Goal: Task Accomplishment & Management: Complete application form

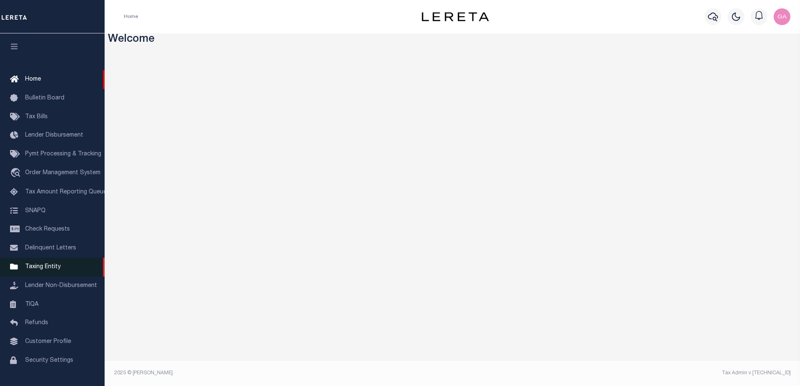
click at [39, 269] on span "Taxing Entity" at bounding box center [43, 267] width 36 height 6
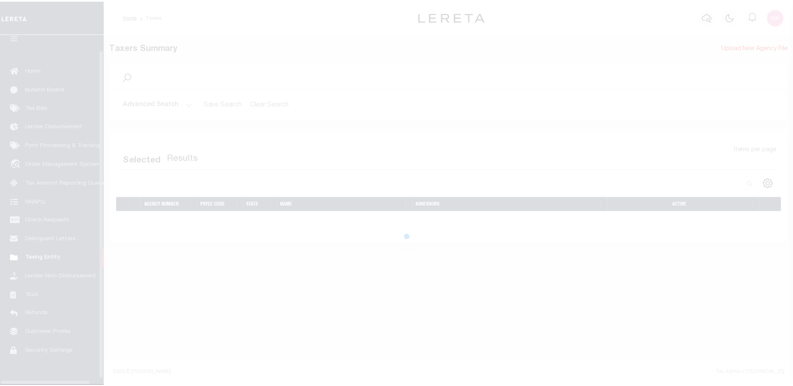
scroll to position [21, 0]
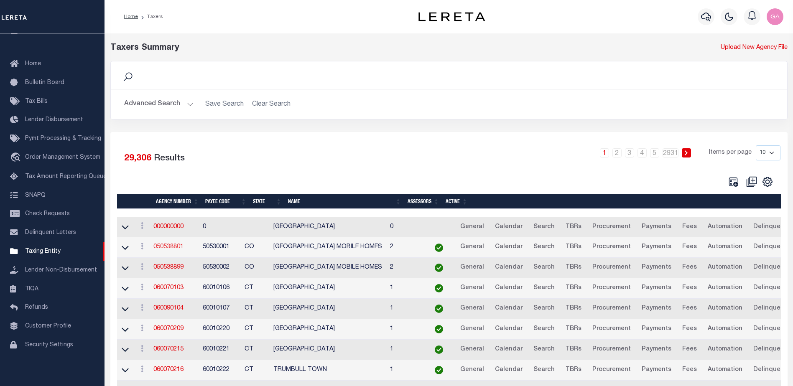
click at [171, 246] on link "050538801" at bounding box center [169, 247] width 30 height 6
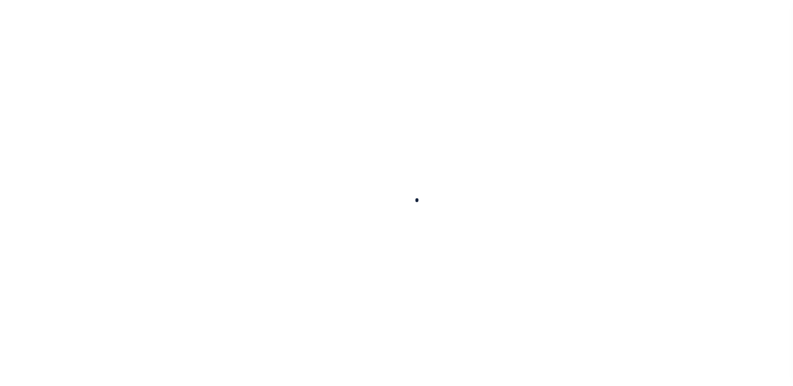
select select
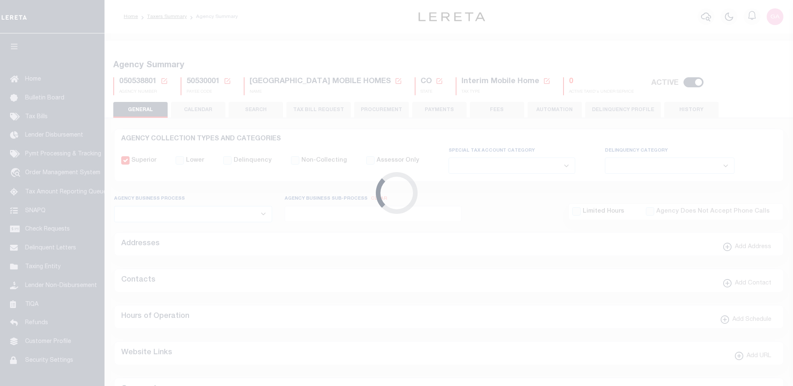
checkbox input "false"
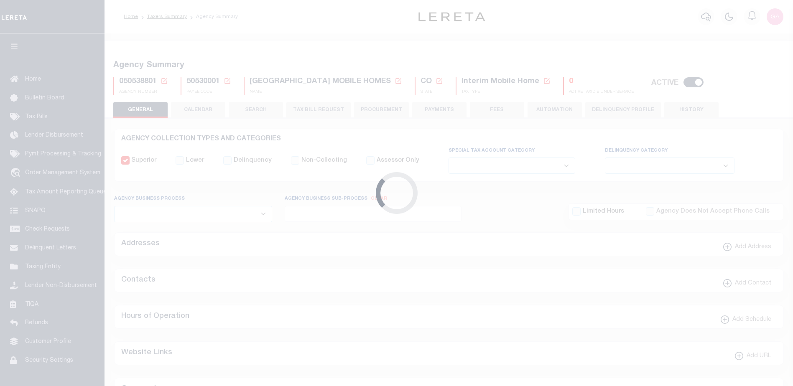
type input "810500000"
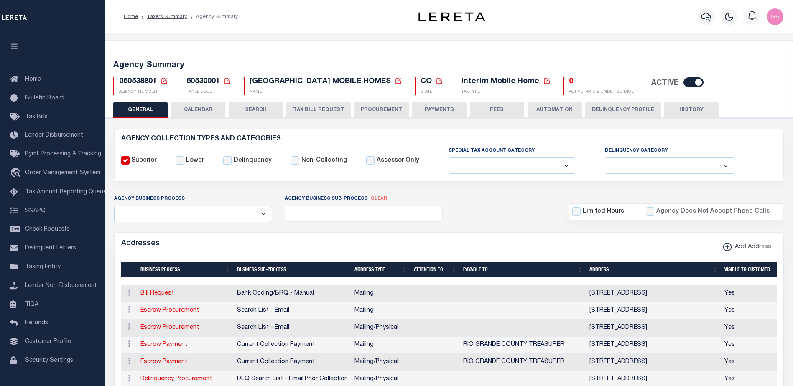
click at [203, 110] on button "CALENDAR" at bounding box center [198, 110] width 54 height 16
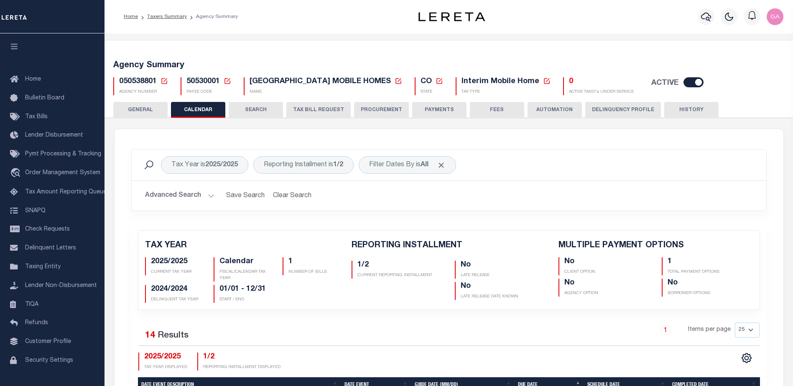
checkbox input "false"
type input "1"
click at [314, 111] on button "TAX BILL REQUEST" at bounding box center [319, 110] width 64 height 16
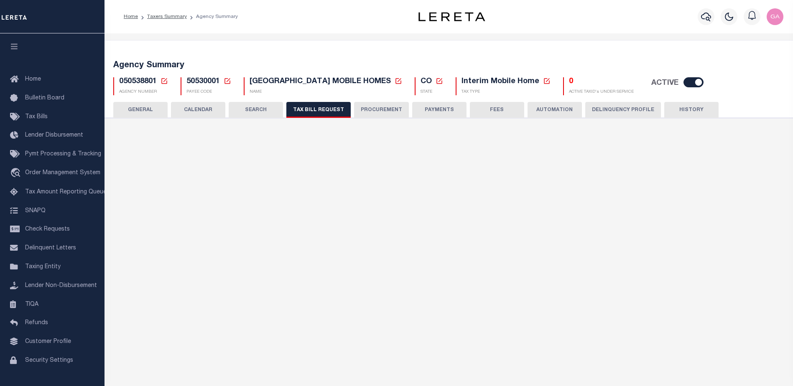
select select "27"
checkbox input "false"
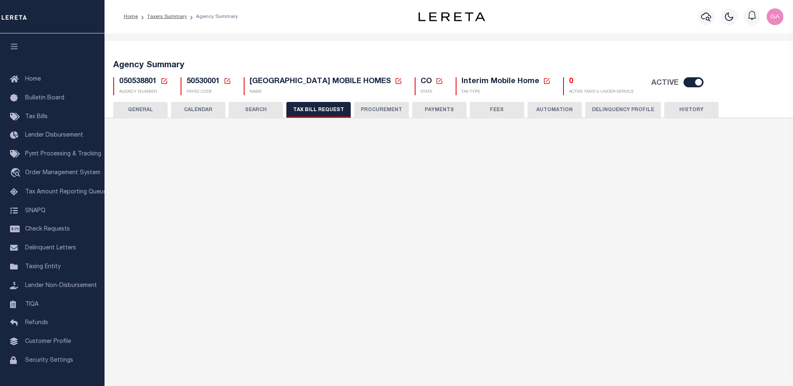
select select "22"
select select "false"
select select
select select "7803021001"
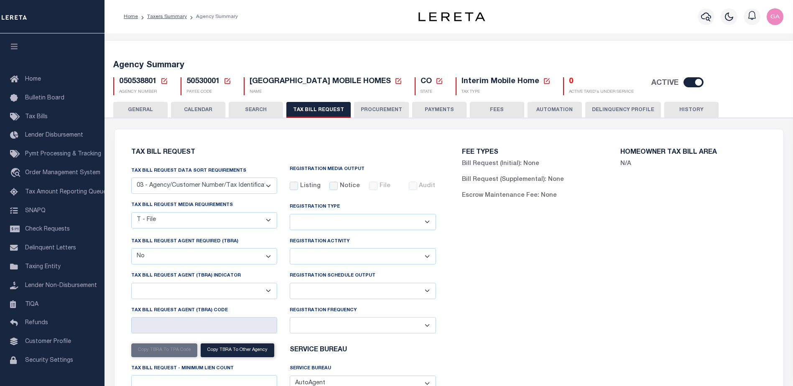
click at [427, 223] on select "Adds and Deletes Adds Only Deletes Only" at bounding box center [363, 222] width 146 height 16
click at [519, 243] on div "FEE TYPES Bill Request (Initial): None Bill Request (Supplemental): None Escrow…" at bounding box center [614, 296] width 331 height 314
click at [409, 296] on select "Delta File Full File" at bounding box center [363, 291] width 146 height 16
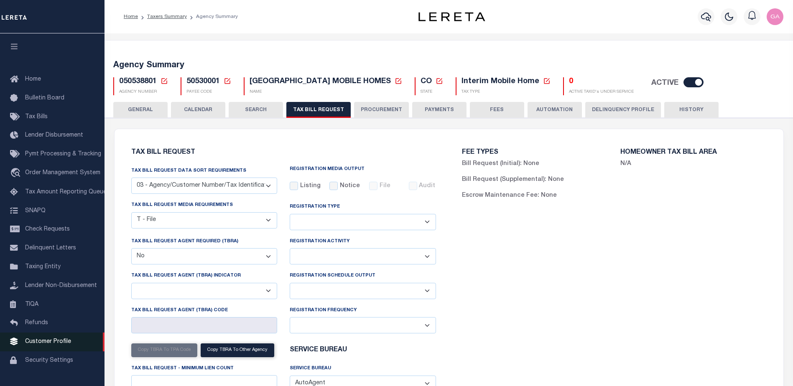
click at [37, 345] on span "Customer Profile" at bounding box center [48, 342] width 46 height 6
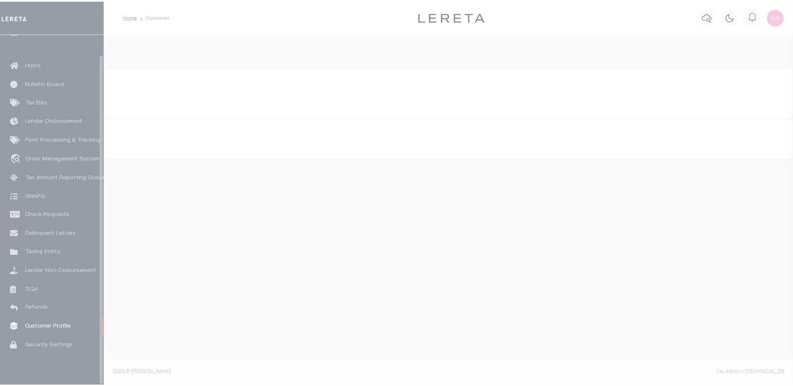
scroll to position [21, 0]
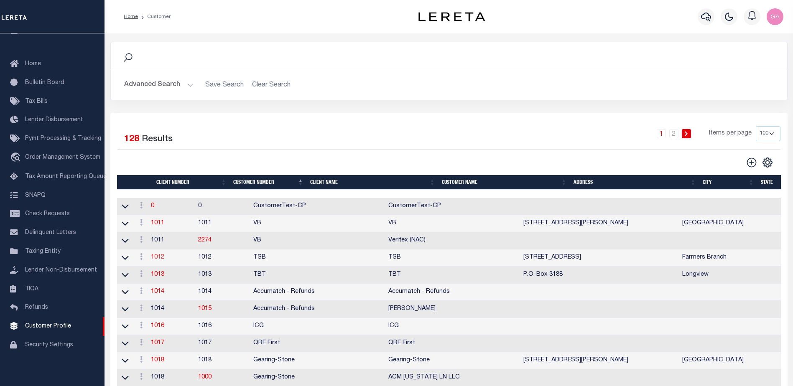
click at [164, 260] on link "1012" at bounding box center [157, 258] width 13 height 6
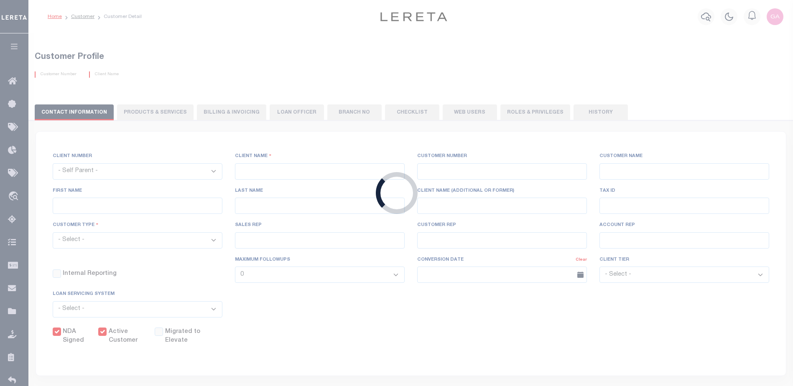
select select
type input "TSB"
type input "1012"
type input "TSB"
type input "[PERSON_NAME]"
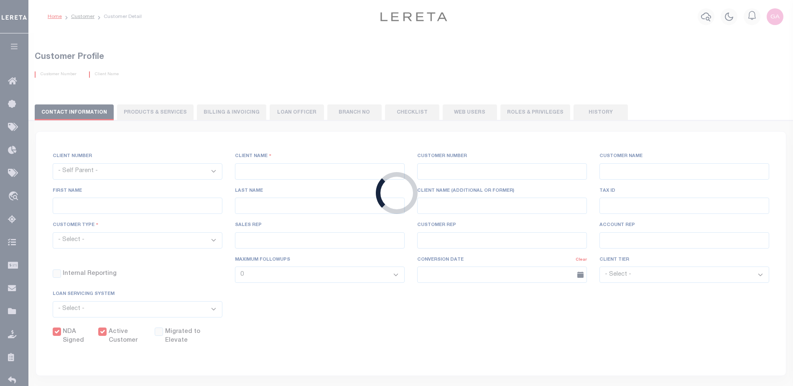
type input "[PERSON_NAME]"
select select "Mixed Portfolio"
type input "[PERSON_NAME]"
checkbox input "true"
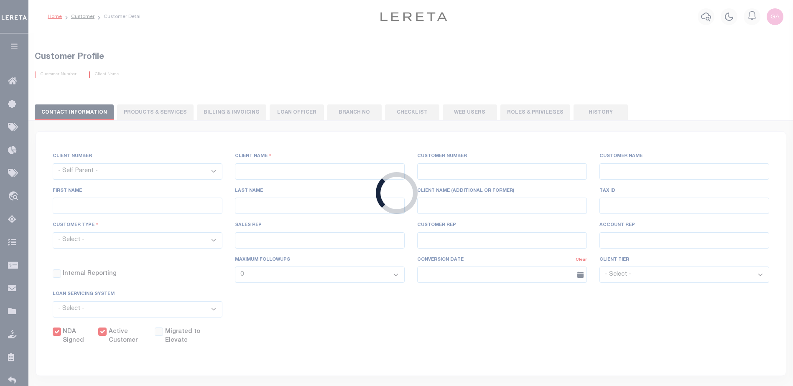
checkbox input "true"
select select
type input "0"
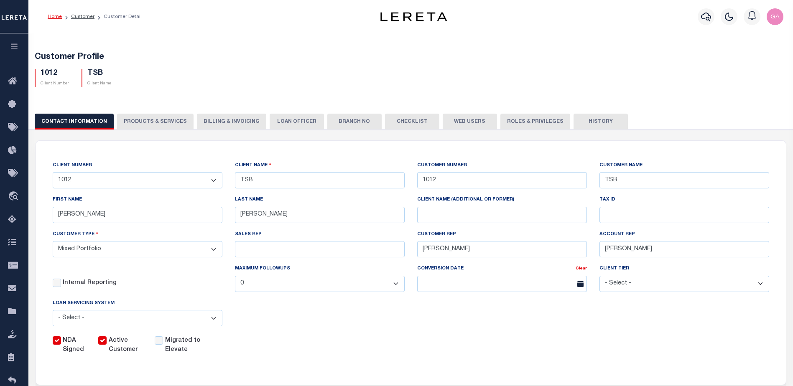
click at [158, 124] on button "PRODUCTS & SERVICES" at bounding box center [155, 122] width 77 height 16
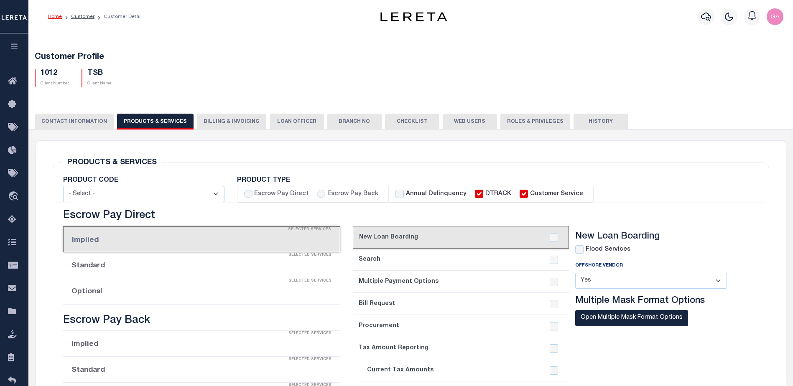
select select "STX"
checkbox input "true"
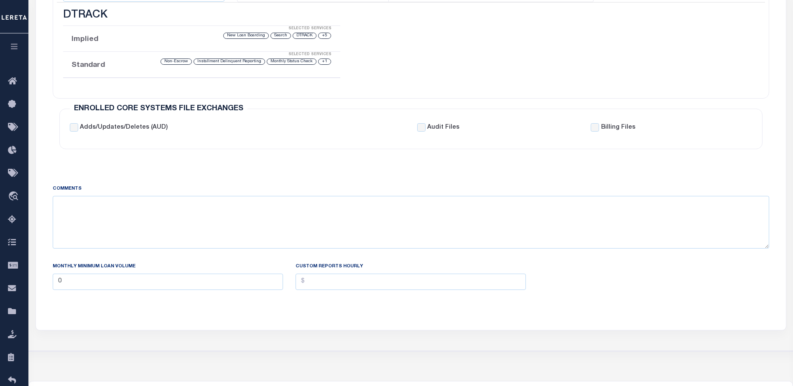
scroll to position [42, 0]
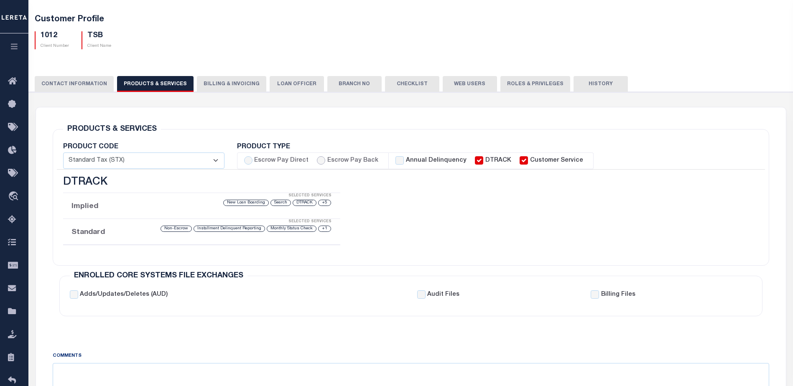
click at [320, 160] on input "Escrow Pay Back" at bounding box center [321, 160] width 8 height 8
radio input "true"
checkbox input "true"
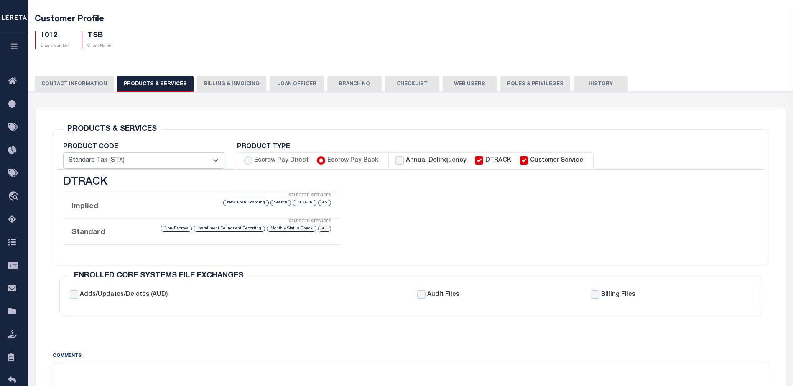
checkbox input "true"
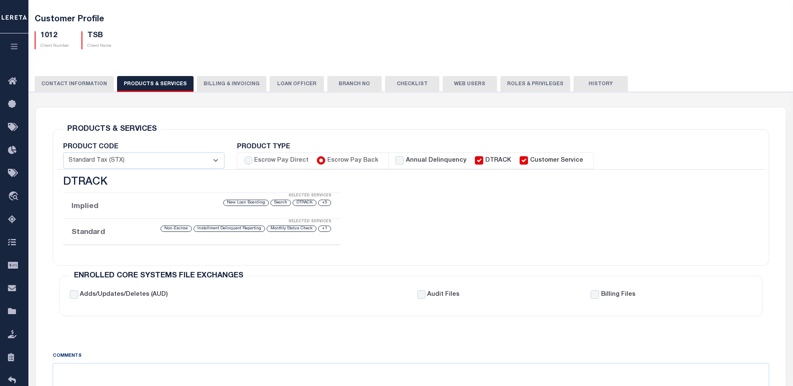
checkbox input "true"
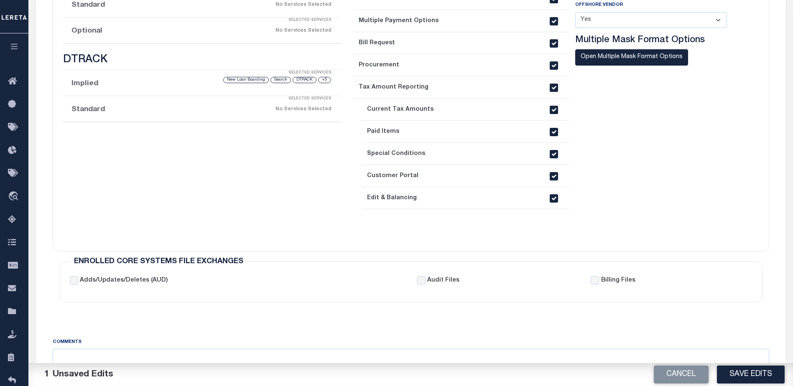
scroll to position [60, 0]
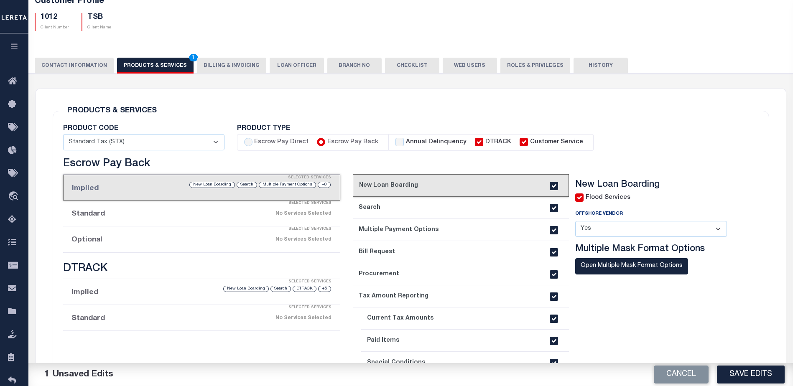
click at [193, 243] on div "No Services Selected" at bounding box center [233, 240] width 195 height 15
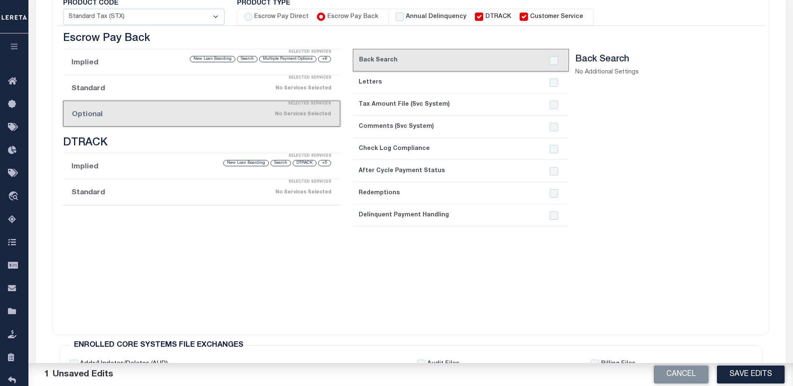
scroll to position [144, 0]
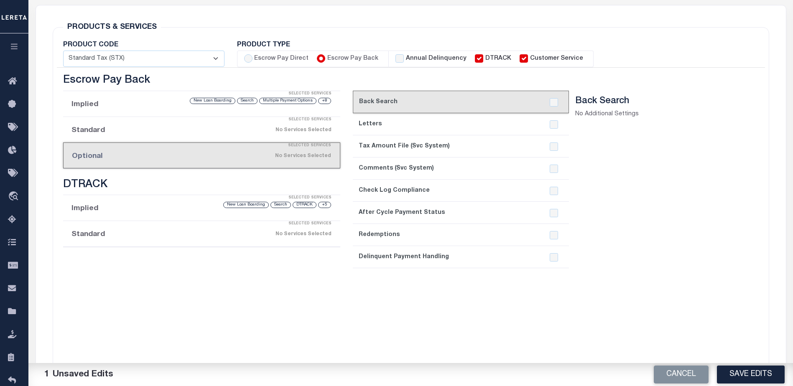
click at [348, 58] on label "Escrow Pay Back" at bounding box center [353, 58] width 51 height 9
click at [325, 58] on input "Escrow Pay Back" at bounding box center [321, 58] width 8 height 8
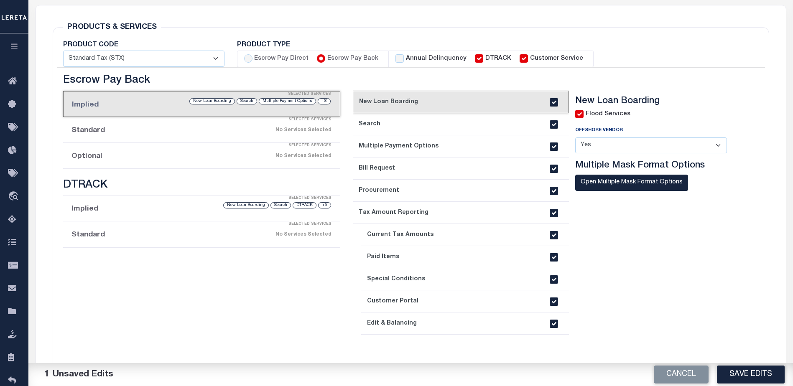
click at [348, 58] on label "Escrow Pay Back" at bounding box center [353, 58] width 51 height 9
click at [325, 58] on input "Escrow Pay Back" at bounding box center [321, 58] width 8 height 8
click at [136, 154] on li "Optional Selected Services No Services Selected" at bounding box center [201, 156] width 277 height 26
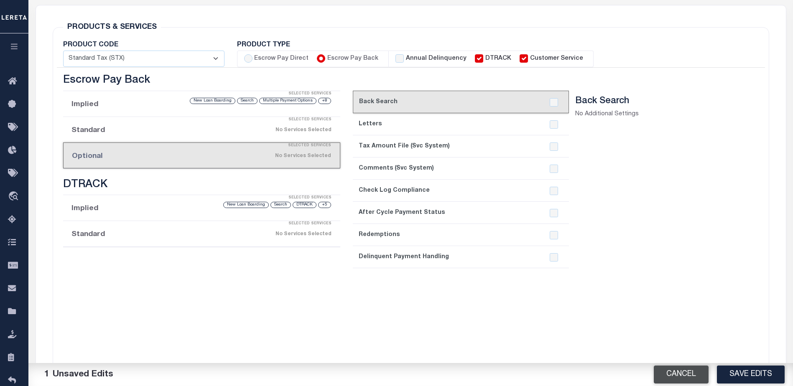
click at [680, 378] on button "Cancel" at bounding box center [681, 375] width 55 height 18
radio input "false"
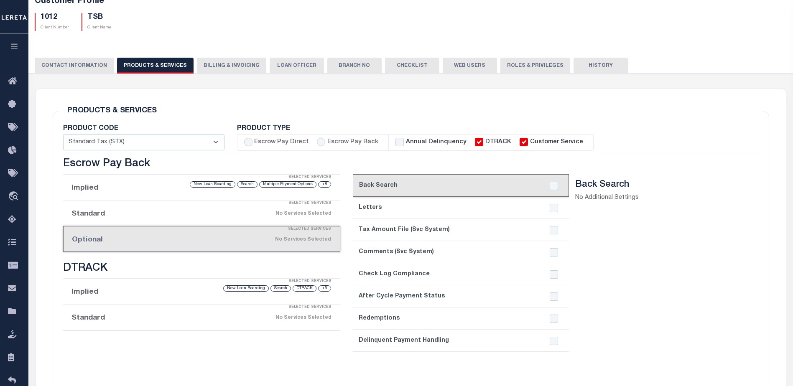
scroll to position [0, 0]
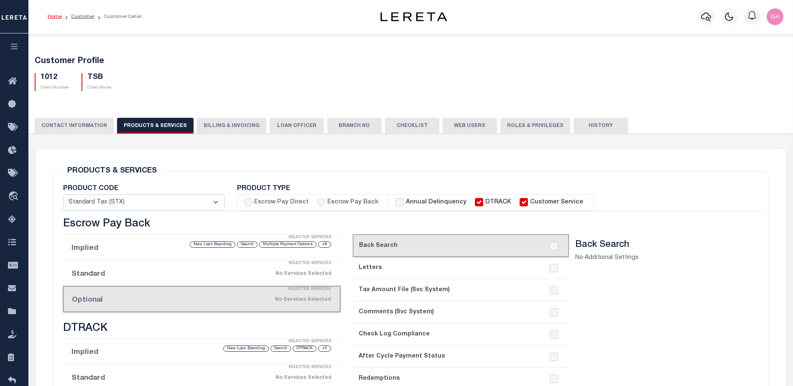
drag, startPoint x: 234, startPoint y: 126, endPoint x: 230, endPoint y: 130, distance: 5.0
click at [234, 127] on button "Billing & Invoicing" at bounding box center [231, 126] width 69 height 16
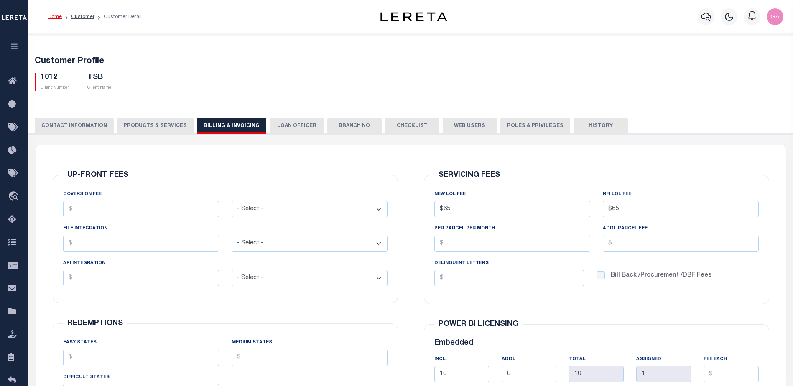
click at [67, 120] on button "CONTACT INFORMATION" at bounding box center [74, 126] width 79 height 16
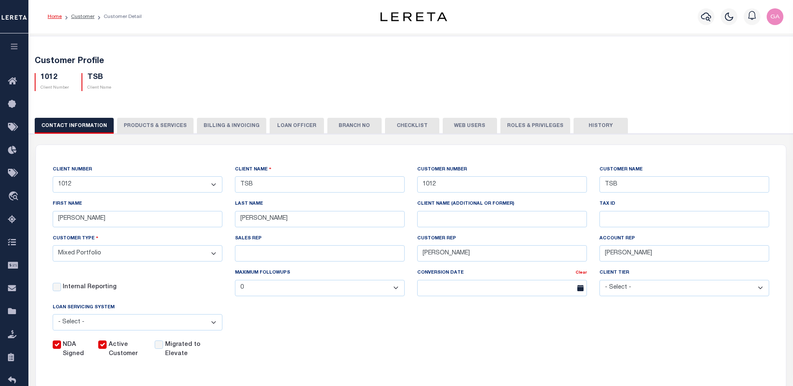
click at [13, 49] on icon "button" at bounding box center [15, 47] width 10 height 8
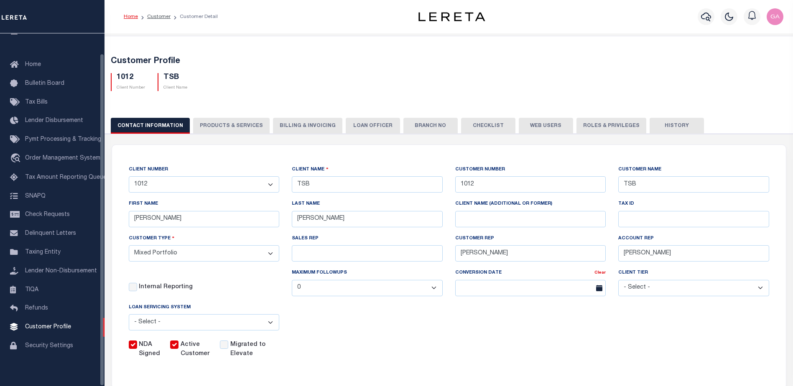
scroll to position [21, 0]
click at [53, 327] on span "Customer Profile" at bounding box center [48, 327] width 46 height 6
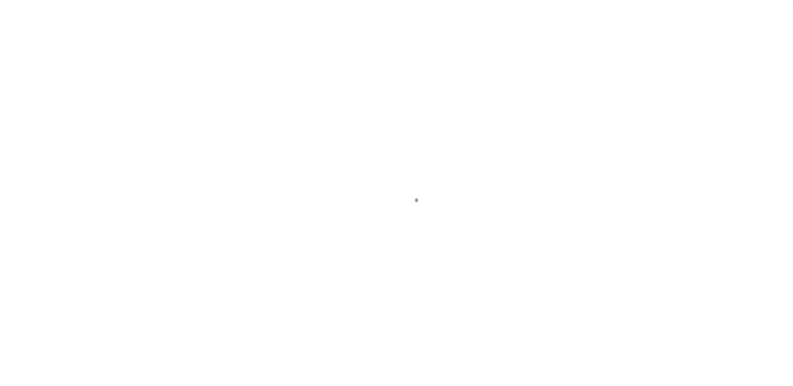
scroll to position [21, 0]
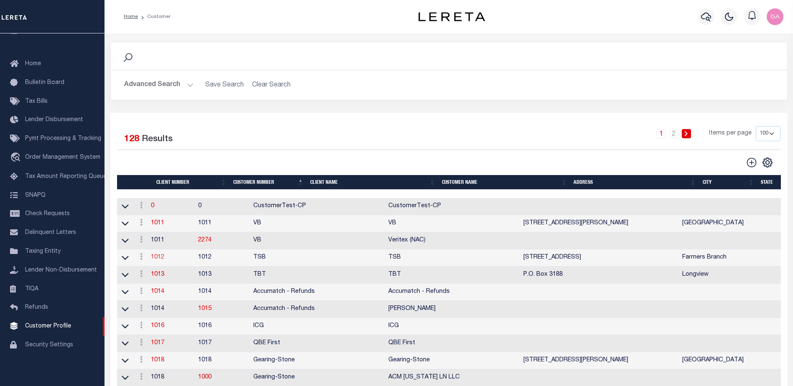
click at [162, 258] on link "1012" at bounding box center [157, 258] width 13 height 6
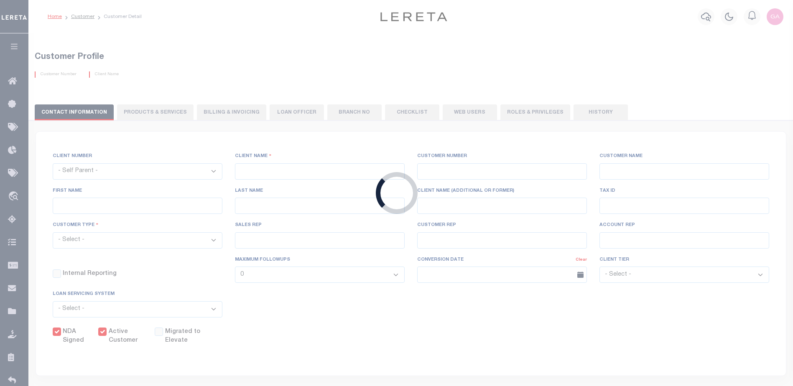
select select
type input "TSB"
type input "1012"
type input "TSB"
type input "[PERSON_NAME]"
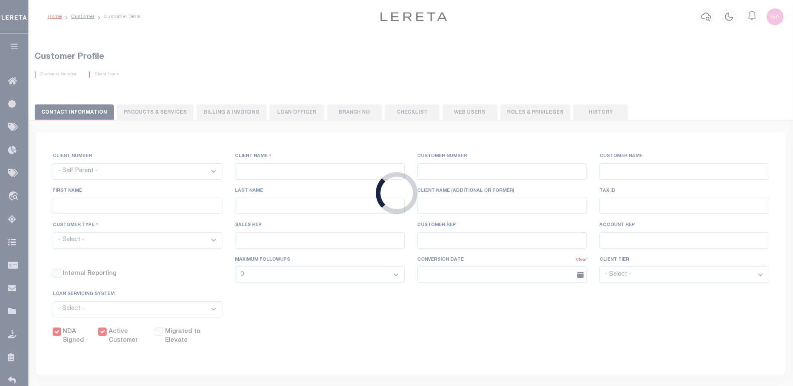
type input "[PERSON_NAME]"
select select "Mixed Portfolio"
type input "[PERSON_NAME]"
checkbox input "true"
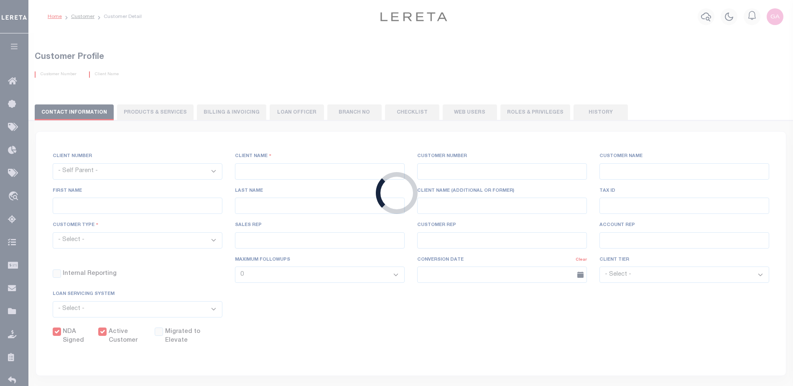
checkbox input "true"
select select
type input "0"
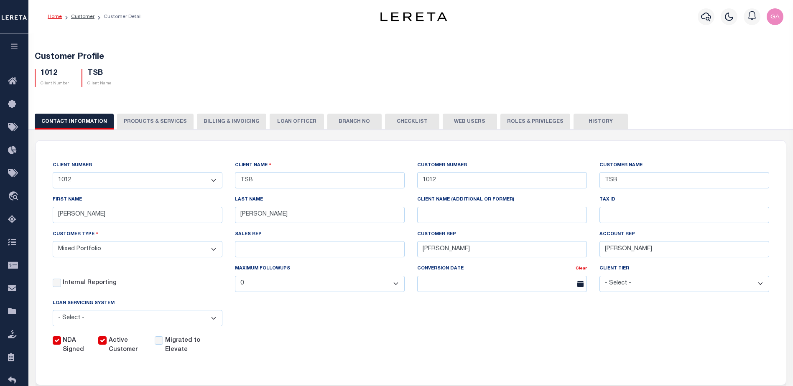
click at [161, 122] on button "PRODUCTS & SERVICES" at bounding box center [155, 122] width 77 height 16
select select "STX"
checkbox input "true"
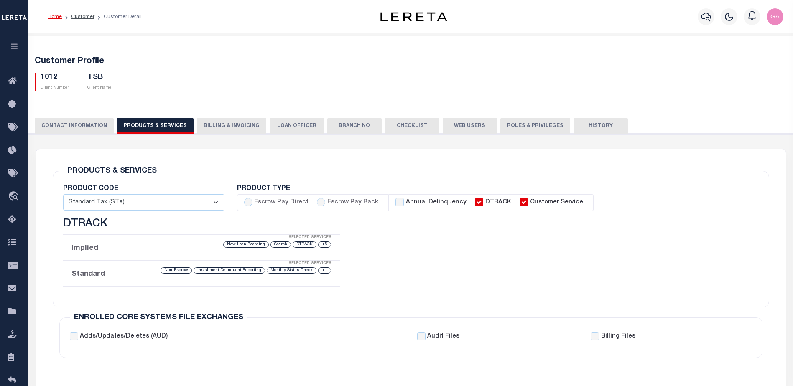
click at [334, 201] on label "Escrow Pay Back" at bounding box center [353, 202] width 51 height 9
click at [325, 201] on input "Escrow Pay Back" at bounding box center [321, 202] width 8 height 8
radio input "true"
checkbox input "true"
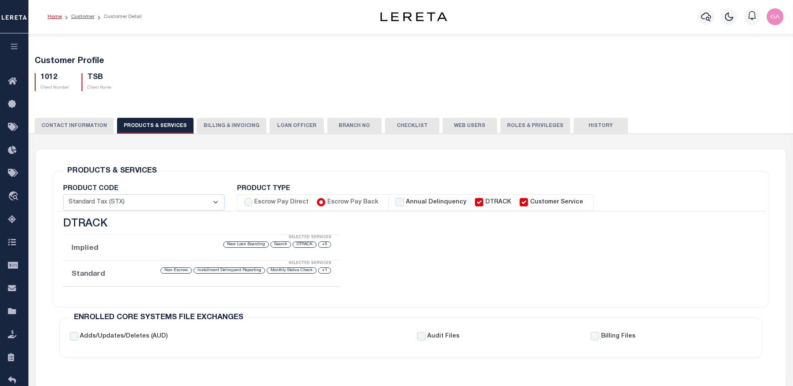
checkbox input "true"
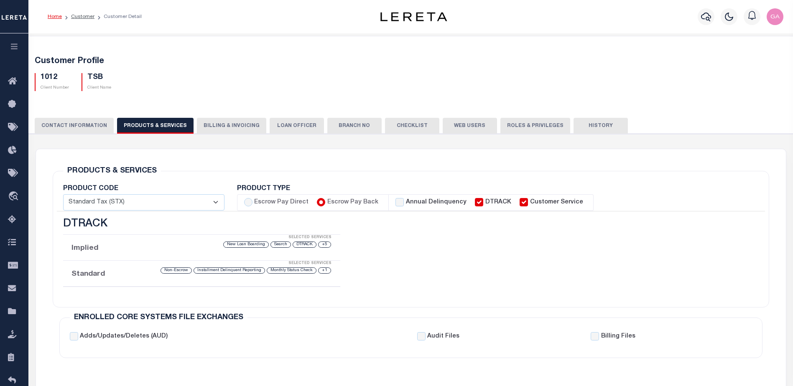
checkbox input "true"
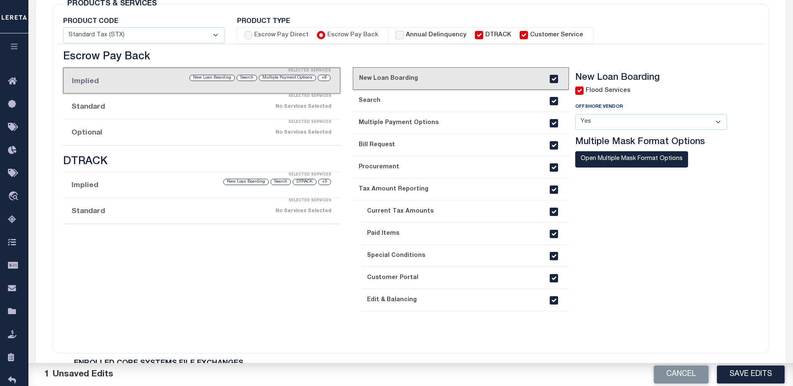
scroll to position [125, 0]
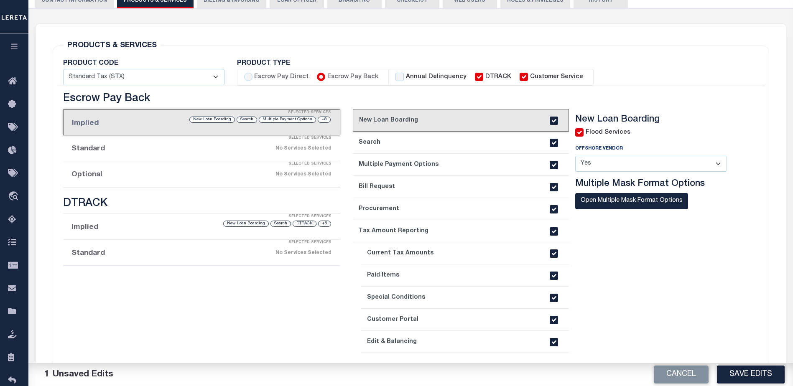
click at [241, 174] on div "No Services Selected" at bounding box center [233, 174] width 195 height 15
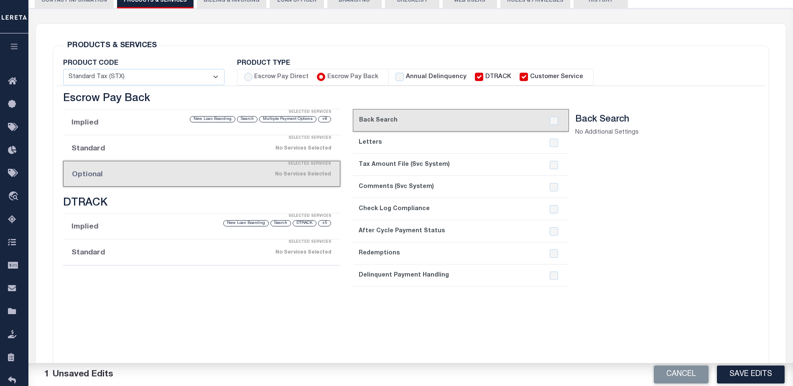
scroll to position [84, 0]
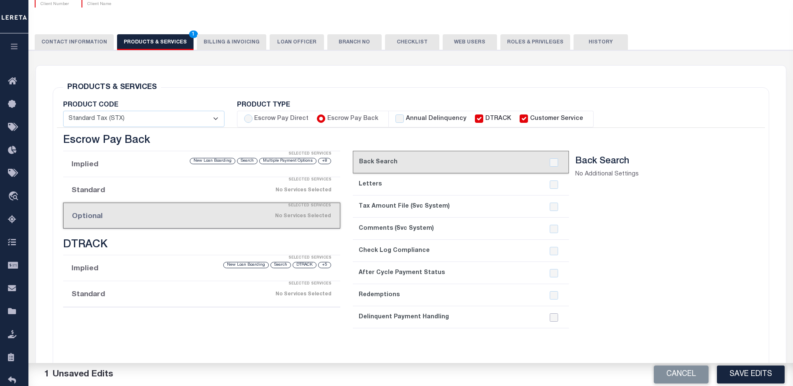
click at [554, 316] on input "checkbox" at bounding box center [554, 318] width 8 height 8
click at [553, 318] on input "checkbox" at bounding box center [554, 318] width 8 height 8
checkbox input "false"
